Goal: Task Accomplishment & Management: Manage account settings

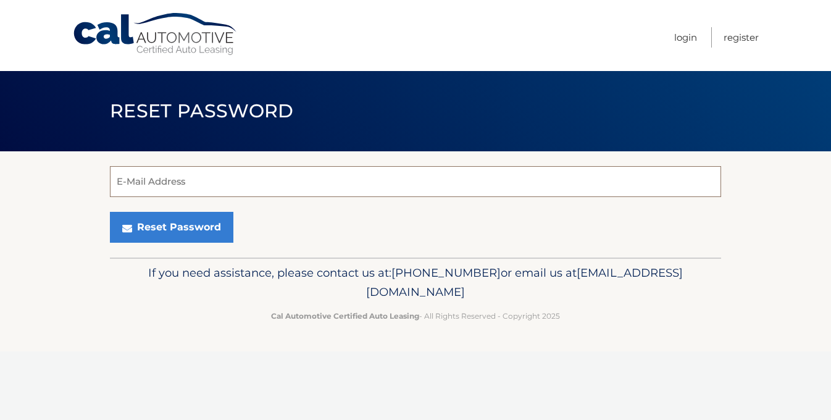
click at [499, 188] on input "E-Mail Address" at bounding box center [415, 181] width 611 height 31
type input "taramiller1989@gmail.com"
click at [110, 212] on button "Reset Password" at bounding box center [171, 227] width 123 height 31
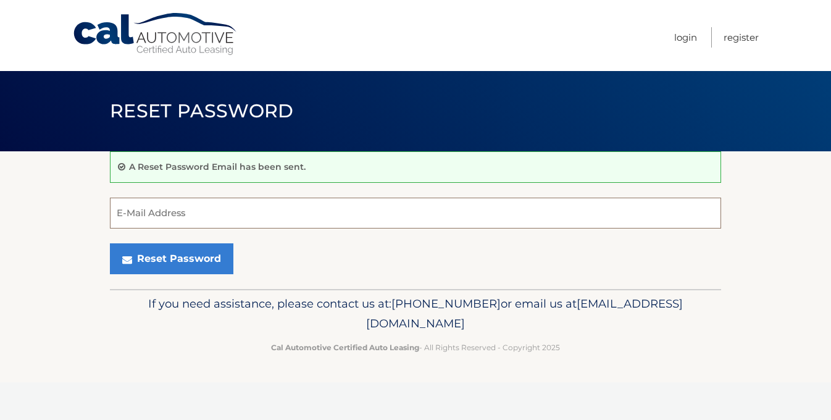
click at [320, 208] on input "E-Mail Address" at bounding box center [415, 212] width 611 height 31
type input "T"
click at [110, 243] on button "Reset Password" at bounding box center [171, 258] width 123 height 31
type input "taramiller1989@gmail.com"
click at [110, 243] on button "Reset Password" at bounding box center [171, 258] width 123 height 31
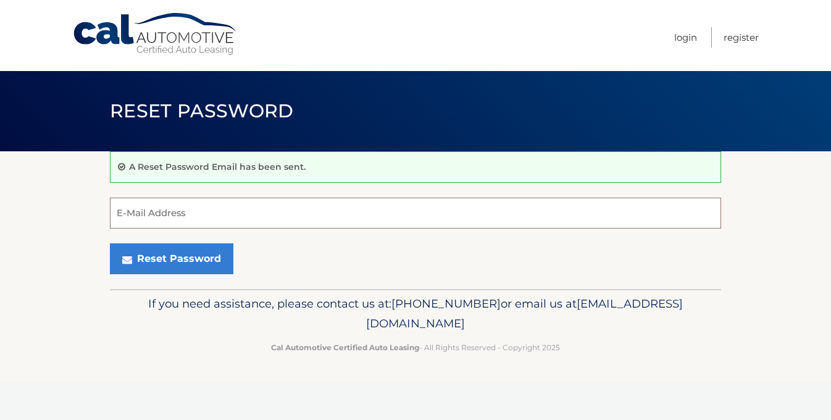
click at [194, 205] on input "E-Mail Address" at bounding box center [415, 212] width 611 height 31
